Goal: Task Accomplishment & Management: Complete application form

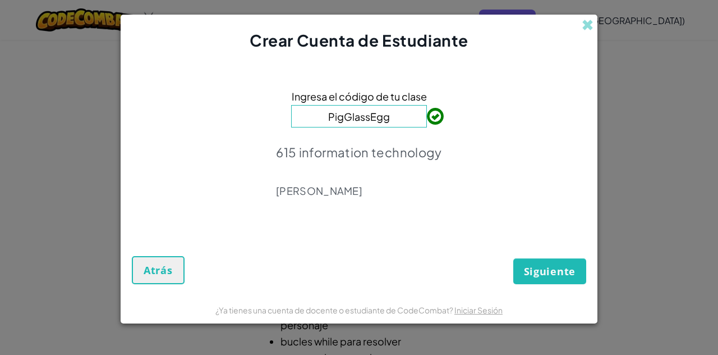
click at [522, 289] on form "Ingresa el código de tu clase PigGlassEgg 615 information technology [PERSON_NA…" at bounding box center [359, 173] width 477 height 243
click at [522, 278] on button "Siguiente" at bounding box center [549, 271] width 73 height 26
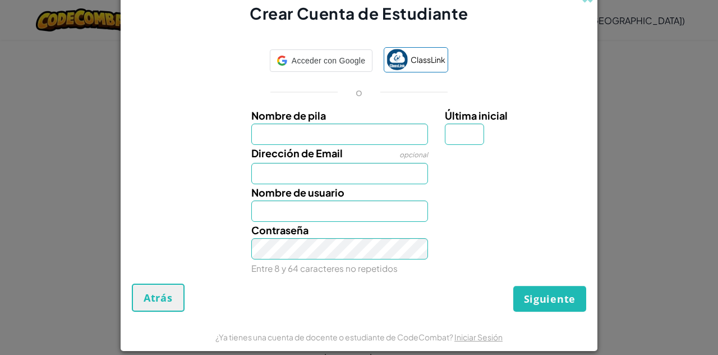
click at [358, 134] on input "Nombre de pila" at bounding box center [339, 133] width 177 height 21
type input "A"
type input "m"
type input "[PERSON_NAME]"
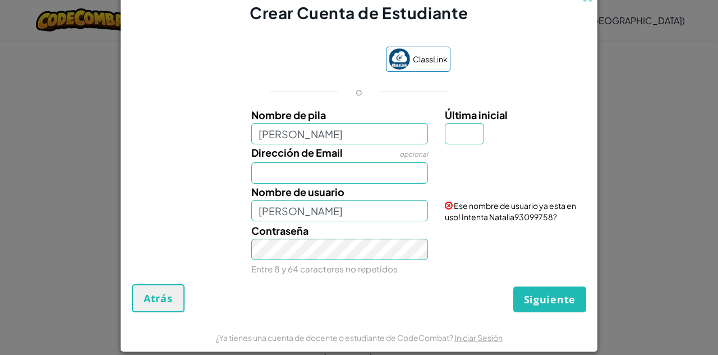
click at [323, 183] on label "Nombre de usuario" at bounding box center [297, 191] width 93 height 16
click at [323, 200] on input "[PERSON_NAME]" at bounding box center [339, 210] width 177 height 21
click at [324, 176] on input "Dirección de Email" at bounding box center [339, 172] width 177 height 21
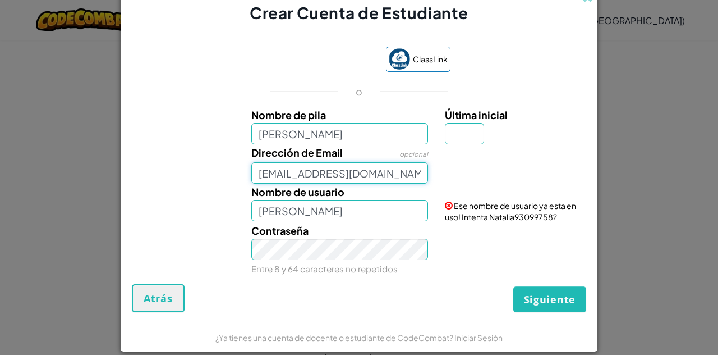
type input "[EMAIL_ADDRESS][DOMAIN_NAME]"
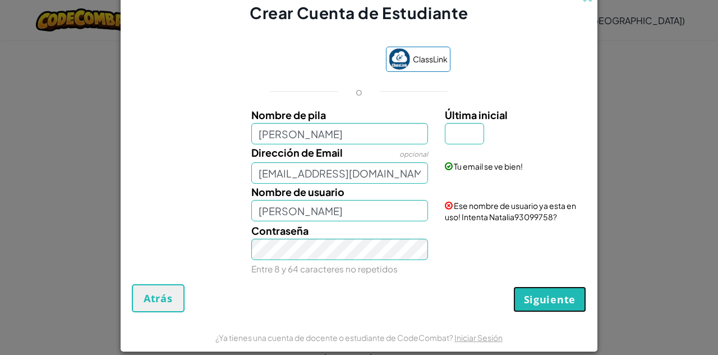
click at [565, 293] on span "Siguiente" at bounding box center [550, 298] width 52 height 13
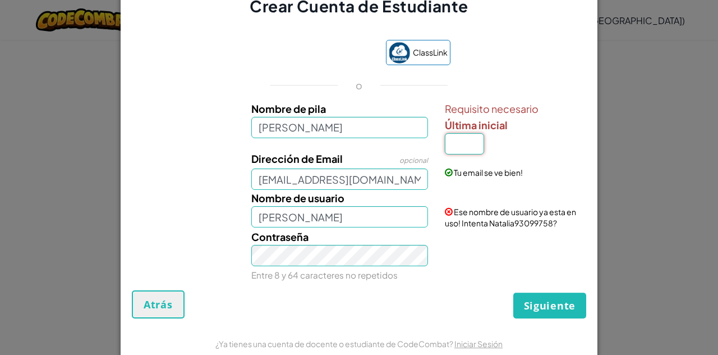
click at [453, 147] on input "Última inicial" at bounding box center [464, 143] width 39 height 21
type input "H"
type input "NataliaH"
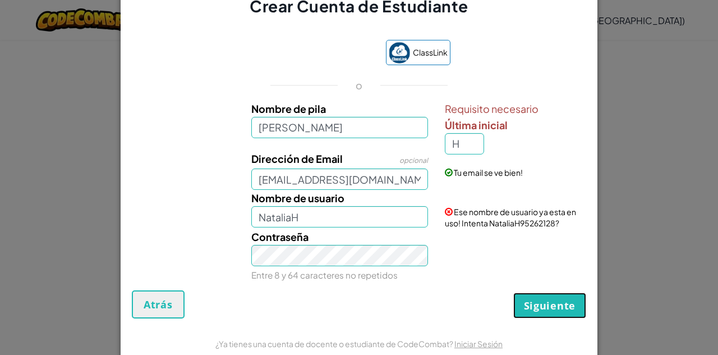
click at [555, 309] on span "Siguiente" at bounding box center [550, 304] width 52 height 13
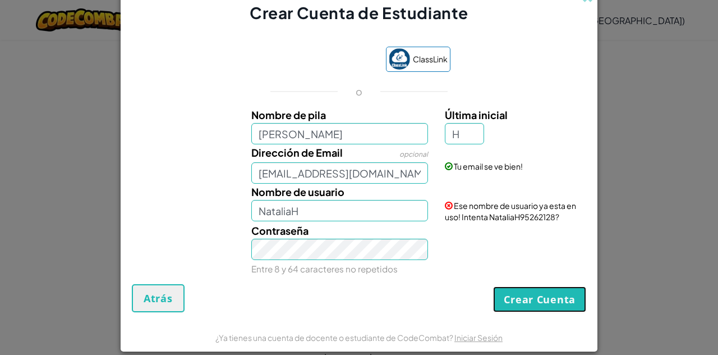
click at [558, 298] on button "Crear Cuenta" at bounding box center [539, 299] width 93 height 26
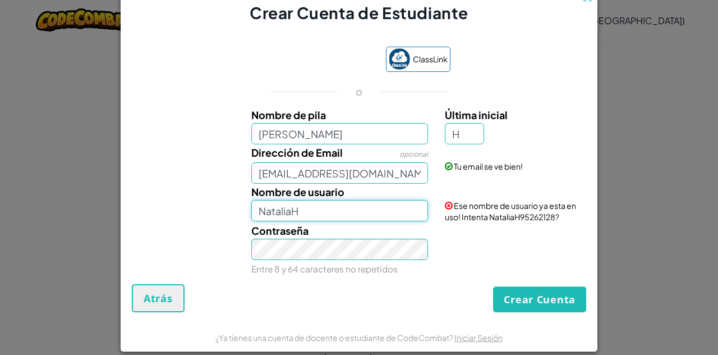
click at [404, 213] on input "NataliaH" at bounding box center [339, 210] width 177 height 21
click at [476, 119] on span "Última inicial" at bounding box center [476, 114] width 63 height 13
click at [476, 123] on input "H" at bounding box center [464, 133] width 39 height 21
type input "[PERSON_NAME]"
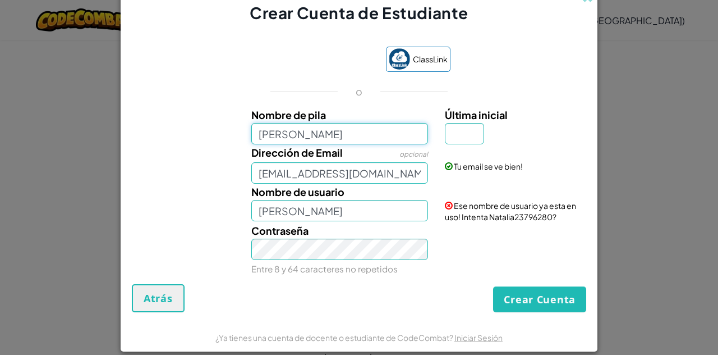
drag, startPoint x: 315, startPoint y: 134, endPoint x: 255, endPoint y: 123, distance: 61.6
click at [304, 127] on input "[PERSON_NAME]" at bounding box center [339, 133] width 177 height 21
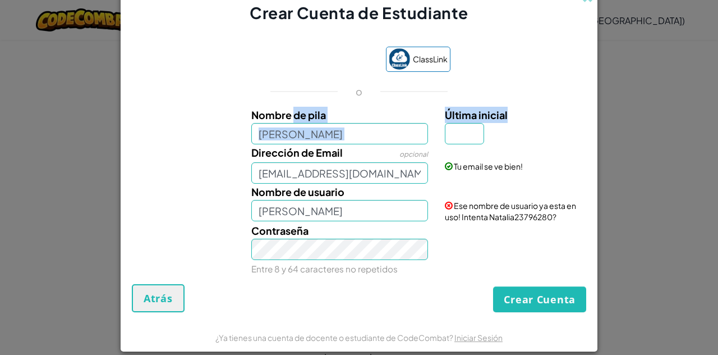
drag, startPoint x: 255, startPoint y: 123, endPoint x: 151, endPoint y: 149, distance: 106.9
click at [154, 148] on div "Nombre [PERSON_NAME] inicial Dirección de Email opcional [EMAIL_ADDRESS][DOMAIN…" at bounding box center [359, 189] width 449 height 165
click at [294, 143] on input "[PERSON_NAME]" at bounding box center [339, 133] width 177 height 21
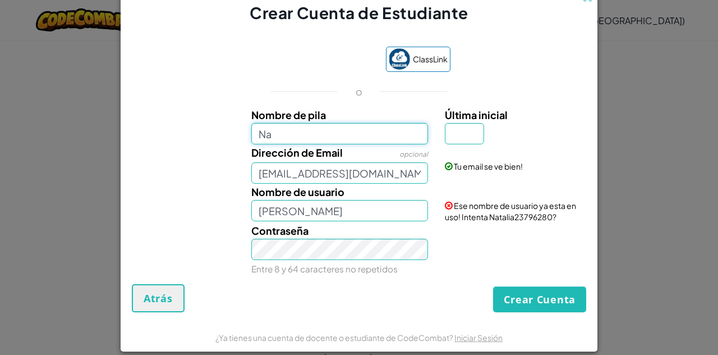
type input "N"
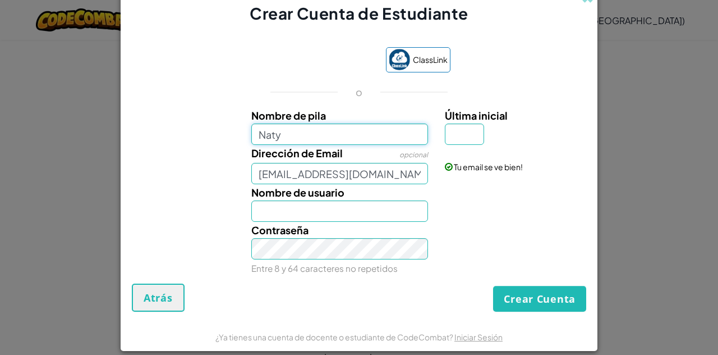
type input "Naty"
click at [461, 137] on input "Última inicial" at bounding box center [464, 133] width 39 height 21
type input "Naty"
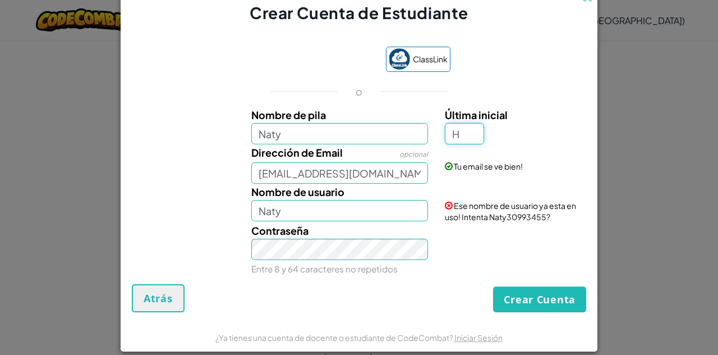
type input "H"
type input "NatyH"
click at [528, 307] on button "Crear Cuenta" at bounding box center [539, 299] width 93 height 26
click at [320, 137] on input "Naty" at bounding box center [339, 133] width 177 height 21
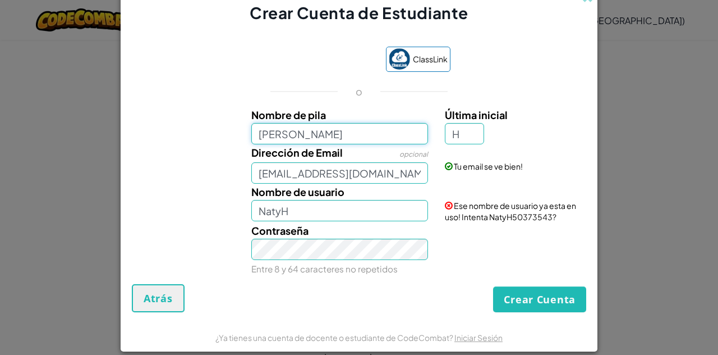
type input "[PERSON_NAME]"
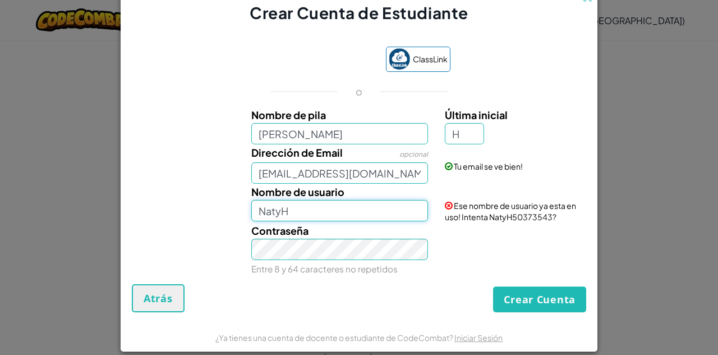
click at [254, 216] on input "NatyH" at bounding box center [339, 210] width 177 height 21
type input "NataliaH"
drag, startPoint x: 343, startPoint y: 209, endPoint x: 248, endPoint y: 197, distance: 95.5
click at [251, 206] on input "NataliaH" at bounding box center [339, 210] width 177 height 21
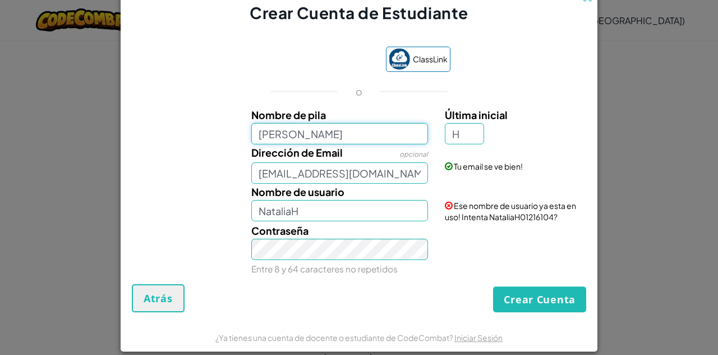
click at [260, 136] on input "[PERSON_NAME]" at bounding box center [339, 133] width 177 height 21
type input "[PERSON_NAME]"
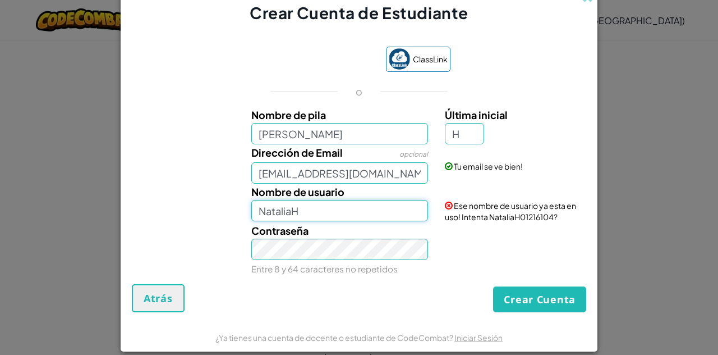
drag, startPoint x: 315, startPoint y: 213, endPoint x: 214, endPoint y: 223, distance: 101.5
click at [214, 223] on div "Nombre [PERSON_NAME] inicial H Dirección de Email opcional [EMAIL_ADDRESS][DOMA…" at bounding box center [359, 189] width 449 height 165
type input "natyhdz"
click at [458, 135] on input "H" at bounding box center [464, 133] width 39 height 21
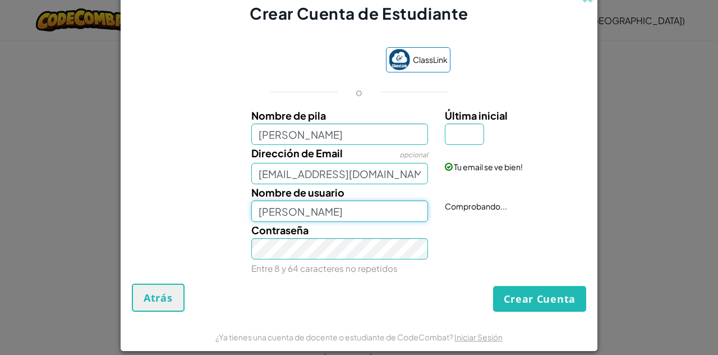
click at [360, 217] on input "[PERSON_NAME]" at bounding box center [339, 210] width 177 height 21
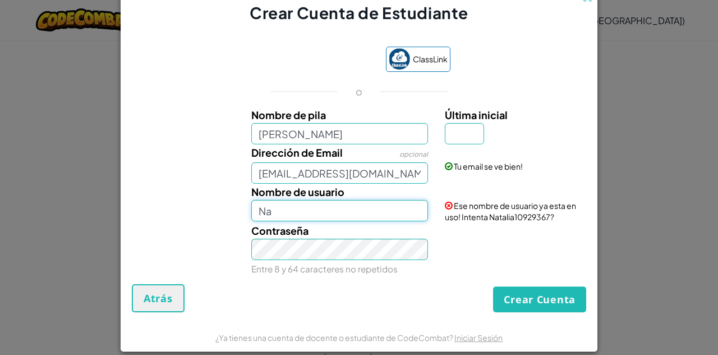
type input "N"
click at [306, 214] on input "natyarcoirris" at bounding box center [339, 210] width 177 height 21
click at [305, 214] on input "natyarcoirris" at bounding box center [339, 210] width 177 height 21
type input "natyarcoiris"
click at [460, 140] on input "Última inicial" at bounding box center [464, 133] width 39 height 21
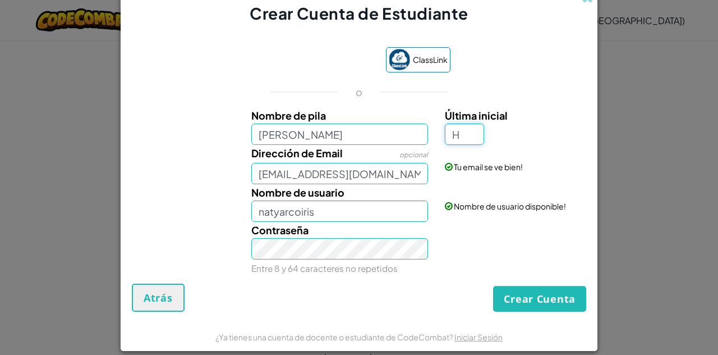
type input "H"
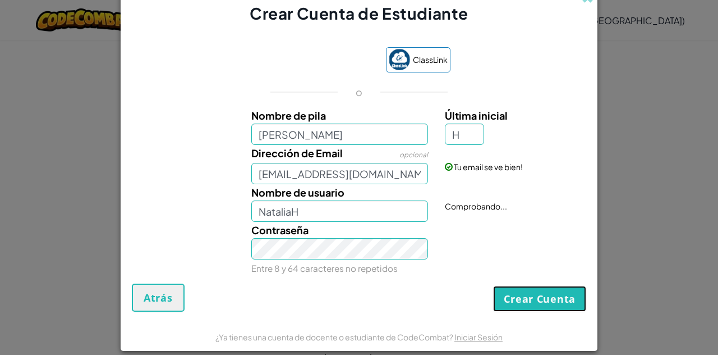
click at [537, 295] on button "Crear Cuenta" at bounding box center [539, 299] width 93 height 26
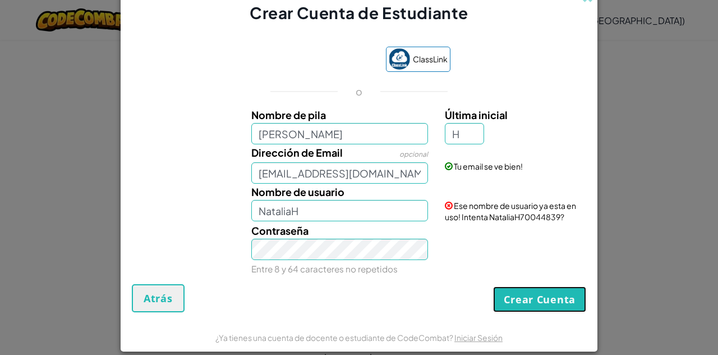
click at [517, 292] on button "Crear Cuenta" at bounding box center [539, 299] width 93 height 26
click at [513, 291] on button "Crear Cuenta" at bounding box center [539, 299] width 93 height 26
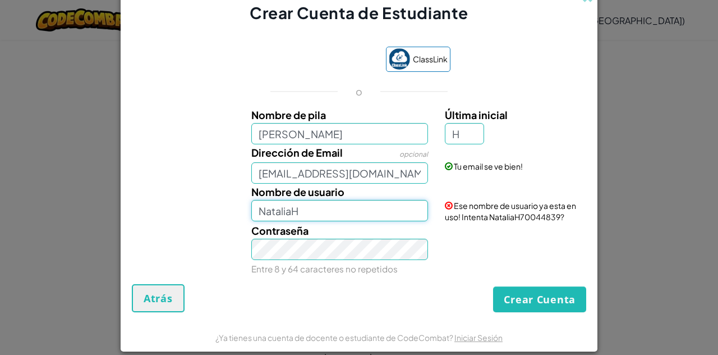
click at [355, 201] on input "NataliaH" at bounding box center [339, 210] width 177 height 21
click at [493, 286] on button "Crear Cuenta" at bounding box center [539, 299] width 93 height 26
click at [355, 201] on input "[PERSON_NAME]" at bounding box center [339, 210] width 177 height 21
type input "Natyarcoiris"
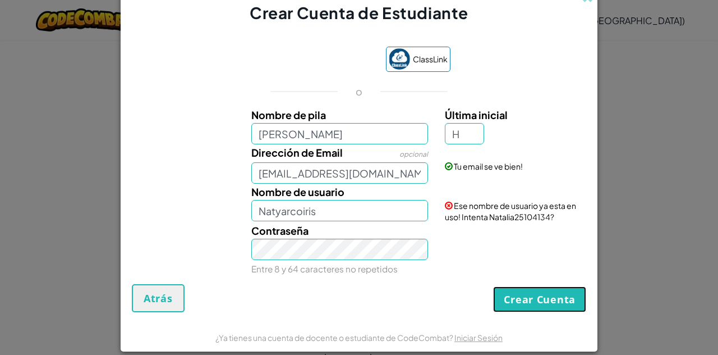
click at [539, 303] on button "Crear Cuenta" at bounding box center [539, 299] width 93 height 26
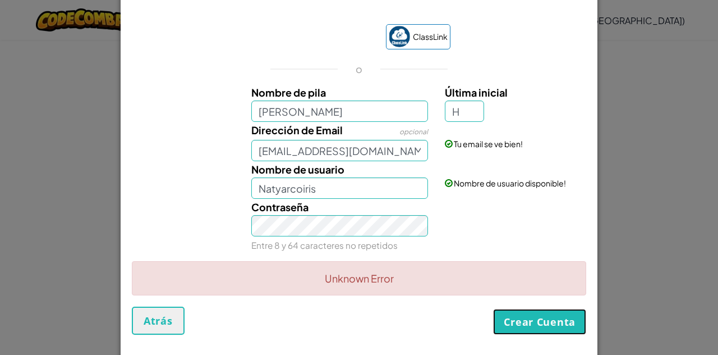
click at [540, 329] on button "Crear Cuenta" at bounding box center [539, 322] width 93 height 26
